Goal: Information Seeking & Learning: Learn about a topic

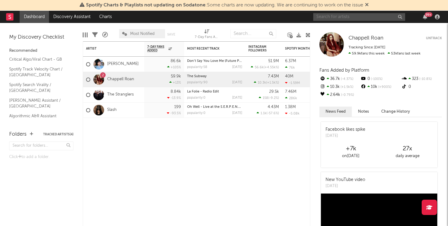
click at [359, 16] on input "text" at bounding box center [359, 17] width 92 height 8
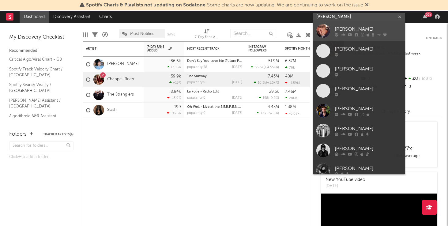
type input "[PERSON_NAME]"
click at [370, 27] on div "[PERSON_NAME]" at bounding box center [367, 28] width 67 height 7
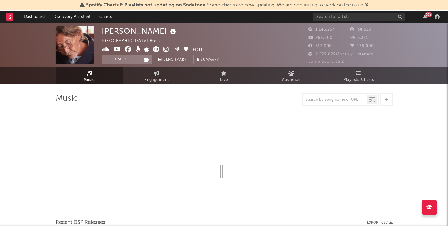
select select "6m"
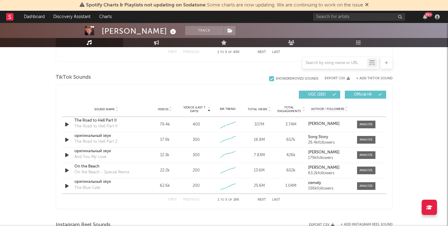
scroll to position [395, 0]
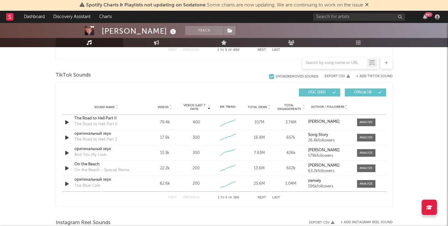
click at [262, 197] on button "Next" at bounding box center [261, 197] width 9 height 3
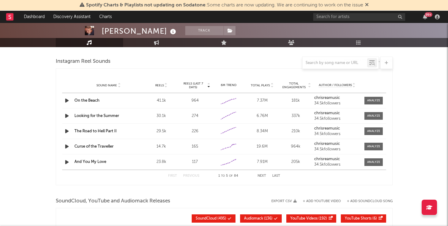
scroll to position [557, 0]
